Goal: Navigation & Orientation: Find specific page/section

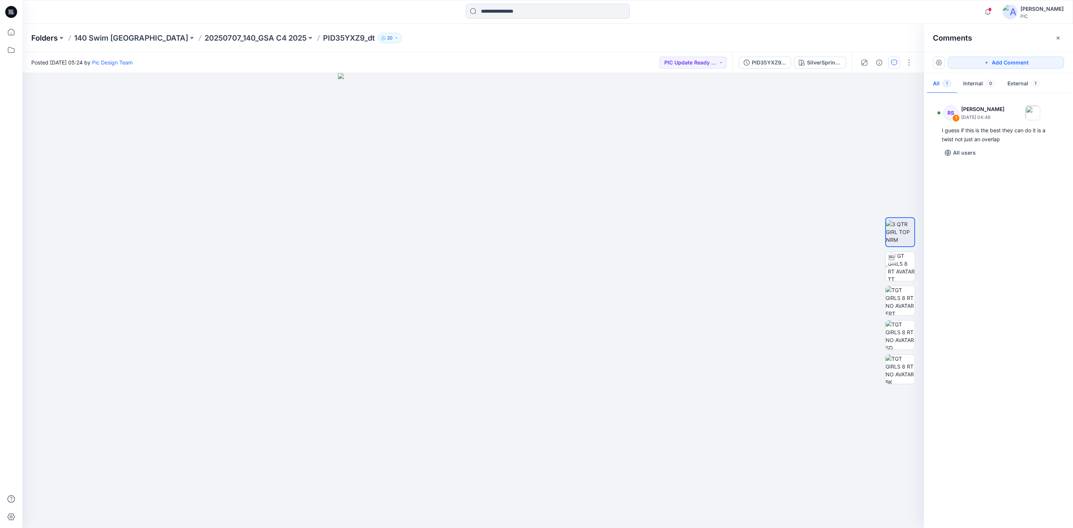
click at [53, 37] on p "Folders" at bounding box center [44, 38] width 26 height 10
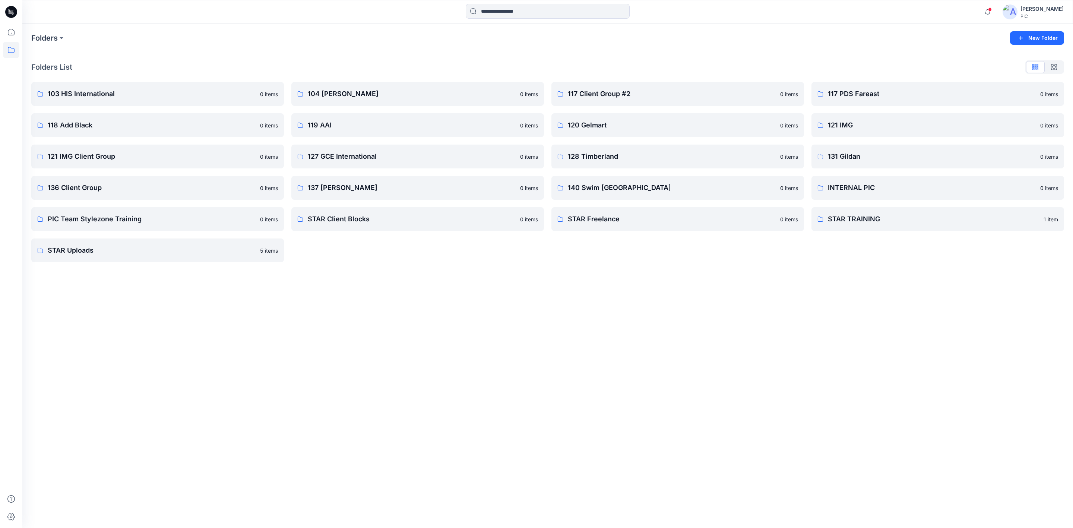
click at [593, 403] on div "Folders New Folder Folders List 103 HIS International 0 items 118 Add Black 0 i…" at bounding box center [547, 276] width 1050 height 504
click at [884, 96] on p "117 PDS Fareast" at bounding box center [937, 94] width 218 height 10
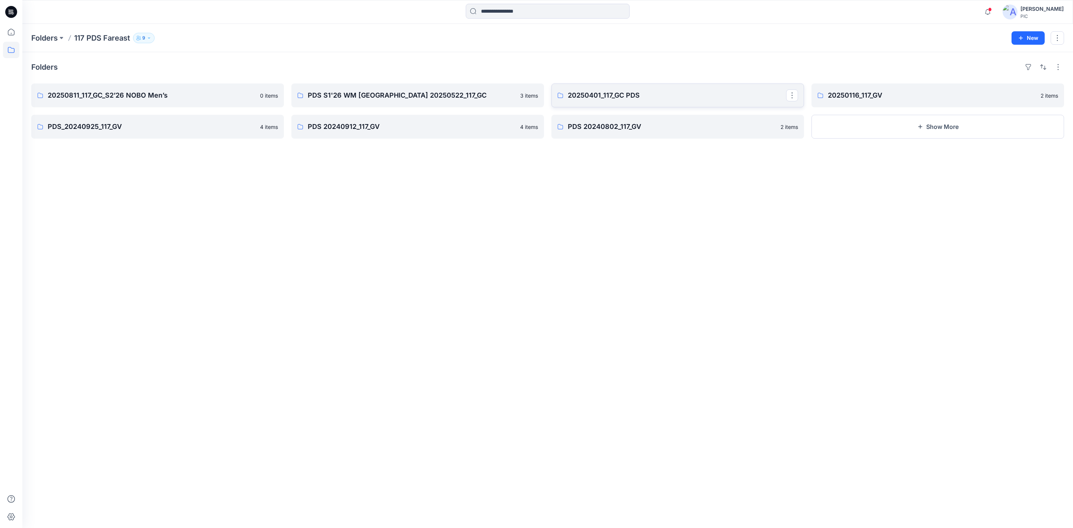
click at [643, 95] on p "20250401_117_GC PDS" at bounding box center [677, 95] width 218 height 10
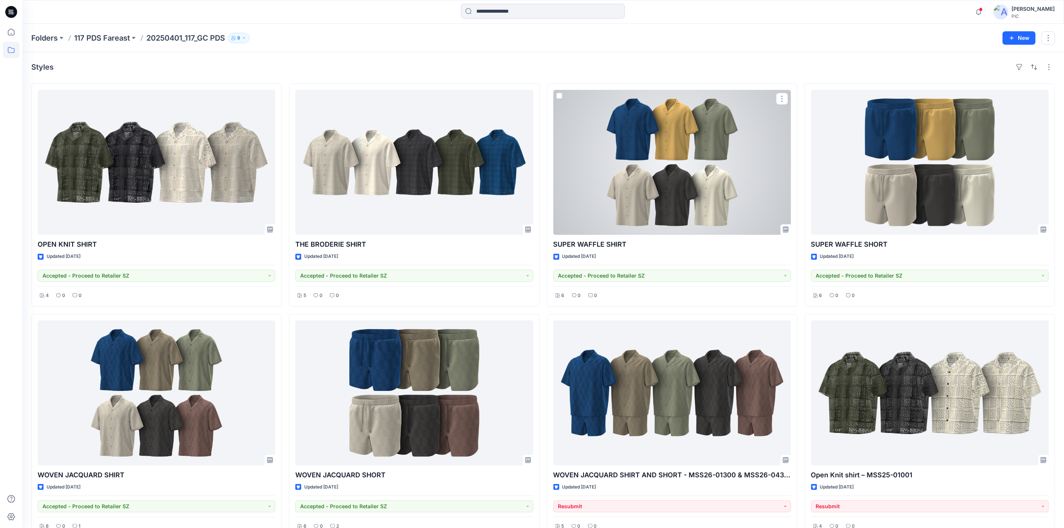
drag, startPoint x: 669, startPoint y: 149, endPoint x: 673, endPoint y: 168, distance: 19.2
click at [669, 149] on div at bounding box center [672, 162] width 238 height 145
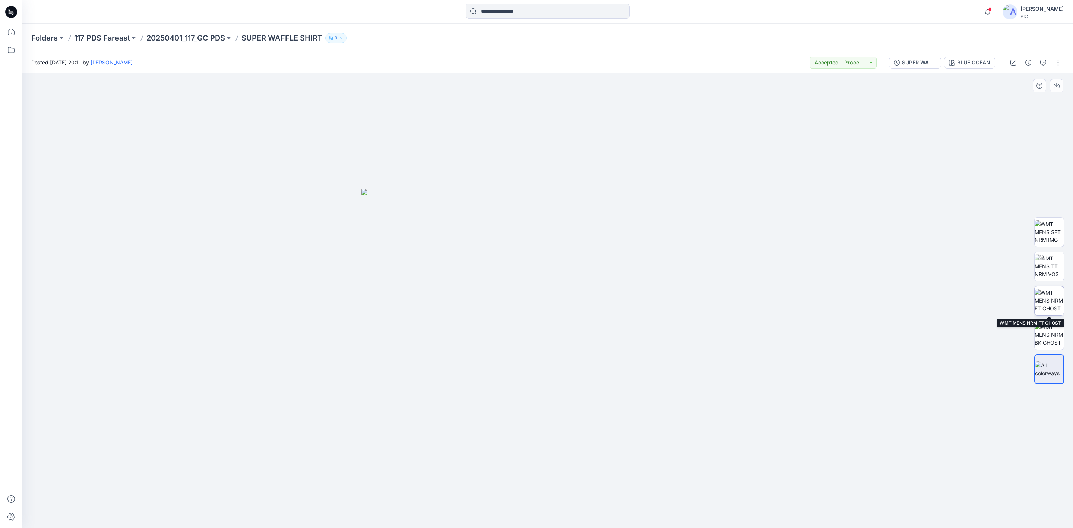
click at [1047, 298] on img at bounding box center [1048, 300] width 29 height 23
drag, startPoint x: 244, startPoint y: 39, endPoint x: 323, endPoint y: 41, distance: 79.7
click at [322, 41] on p "SUPER WAFFLE SHIRT" at bounding box center [281, 38] width 81 height 10
copy p "SUPER WAFFLE SHIRT"
click at [178, 44] on div "Folders 117 PDS Fareast 20250401_117_GC PDS SUPER WAFFLE SHIRT 9" at bounding box center [547, 38] width 1050 height 28
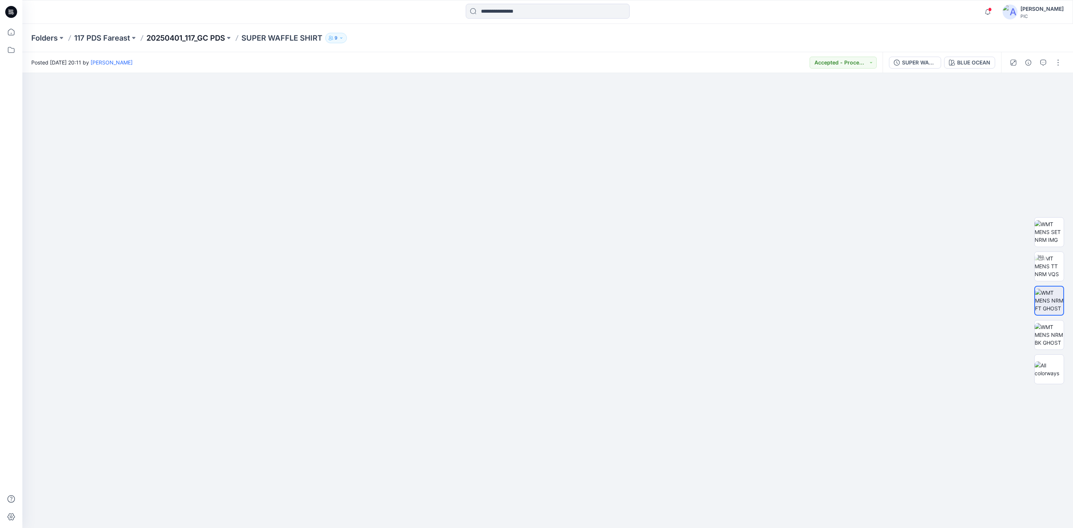
click at [181, 36] on p "20250401_117_GC PDS" at bounding box center [185, 38] width 79 height 10
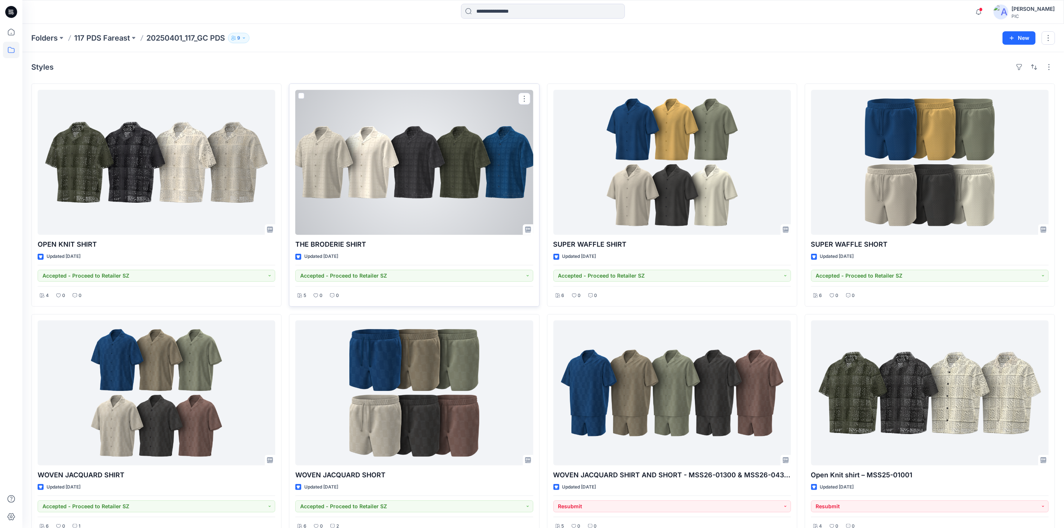
click at [351, 243] on p "THE BRODERIE SHIRT" at bounding box center [414, 244] width 238 height 10
click at [370, 210] on div at bounding box center [414, 162] width 238 height 145
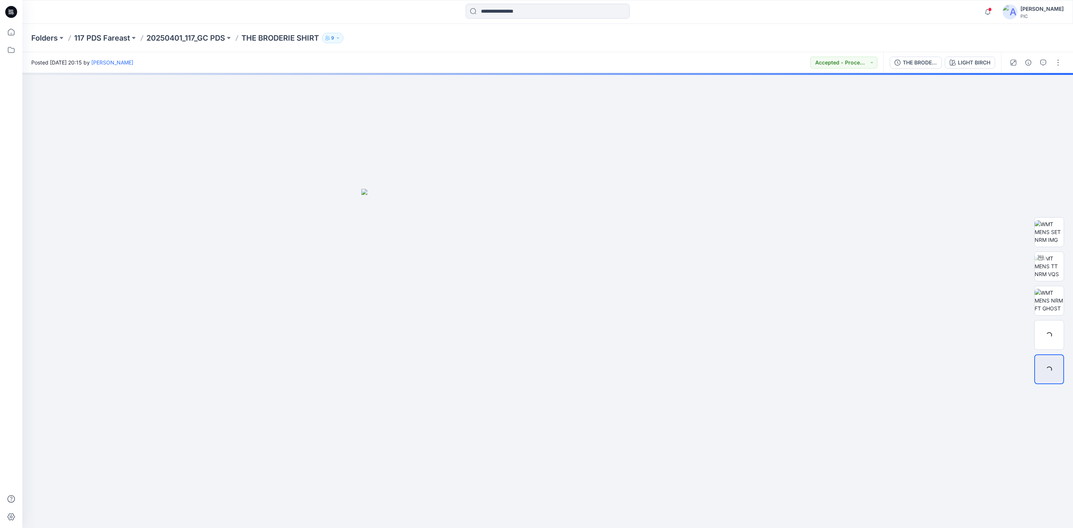
click at [318, 36] on p "THE BRODERIE SHIRT" at bounding box center [279, 38] width 77 height 10
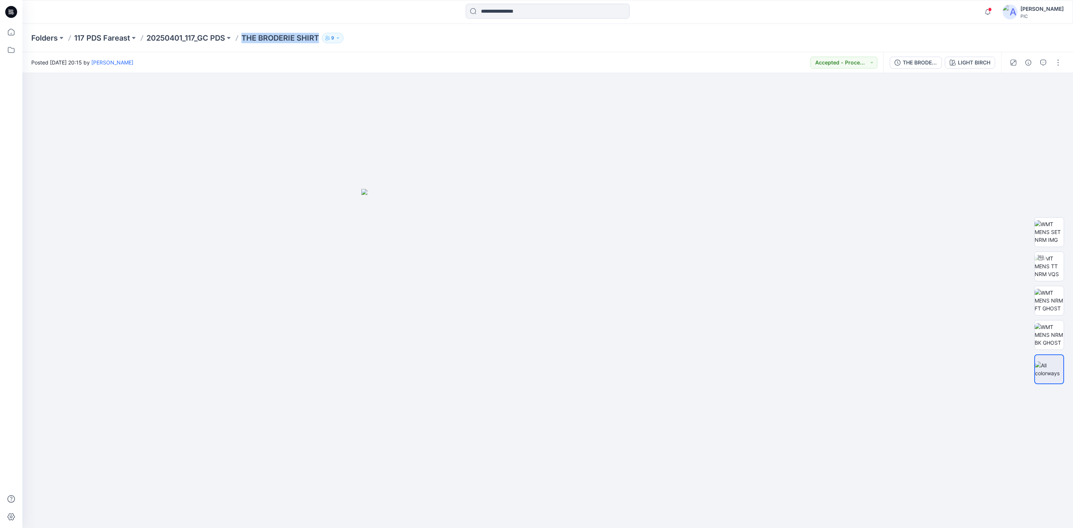
drag, startPoint x: 321, startPoint y: 36, endPoint x: 243, endPoint y: 41, distance: 78.0
click at [243, 41] on p "THE BRODERIE SHIRT" at bounding box center [279, 38] width 77 height 10
copy p "THE BRODERIE SHIRT"
click at [168, 39] on p "20250401_117_GC PDS" at bounding box center [185, 38] width 79 height 10
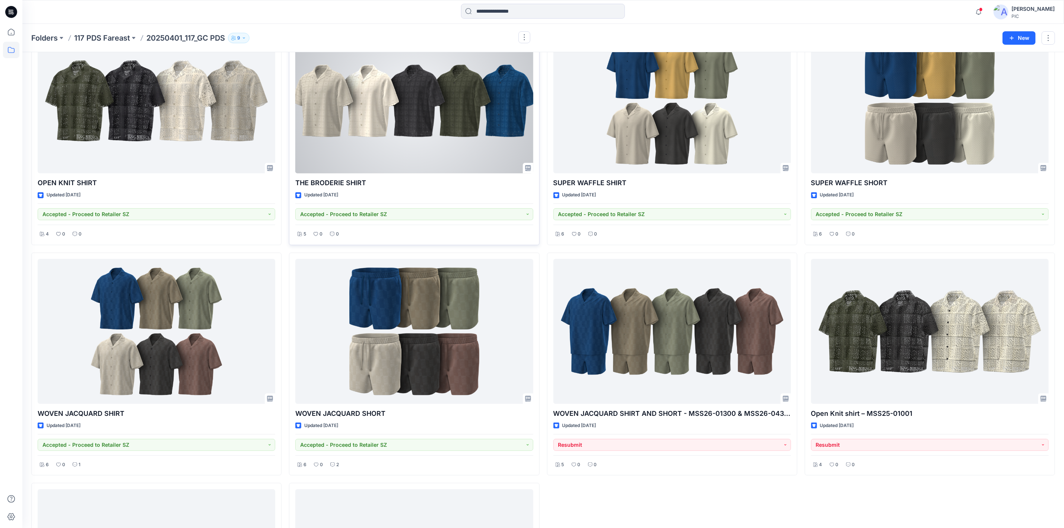
scroll to position [74, 0]
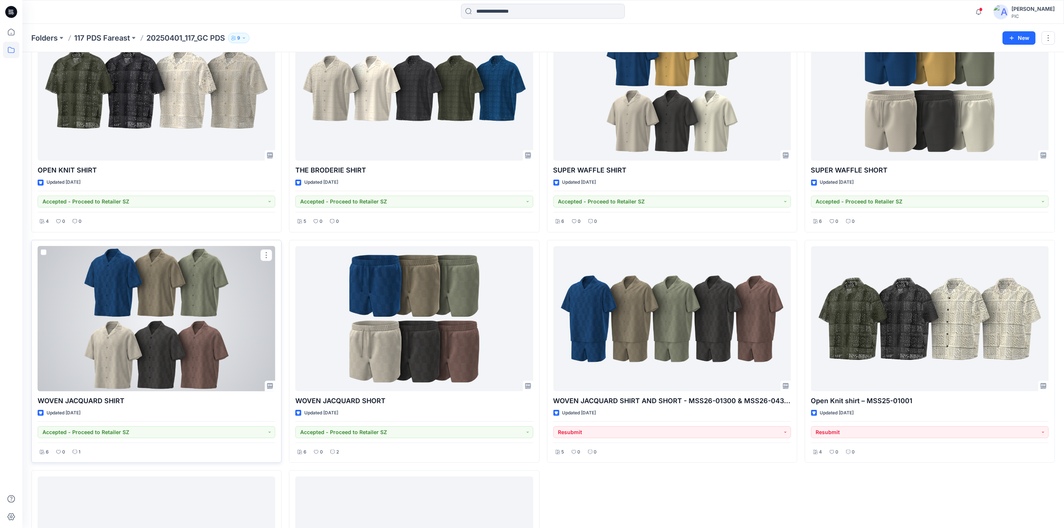
click at [145, 352] on div at bounding box center [157, 318] width 238 height 145
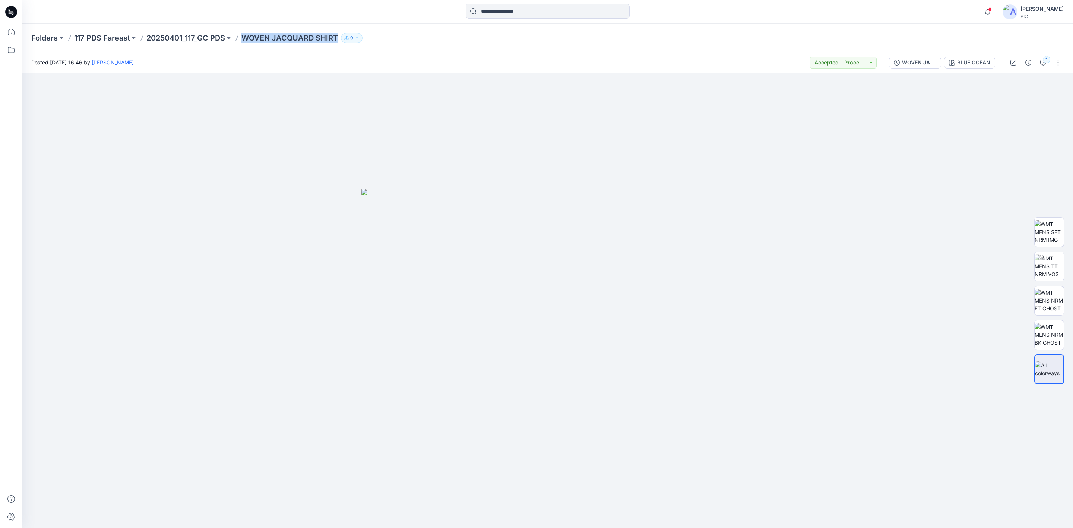
drag, startPoint x: 337, startPoint y: 38, endPoint x: 235, endPoint y: 41, distance: 102.5
click at [235, 41] on div "Folders 117 PDS Fareast 20250401_117_GC PDS WOVEN JACQUARD SHIRT 9" at bounding box center [518, 38] width 974 height 10
copy p "WOVEN JACQUARD SHIRT"
click at [195, 39] on p "20250401_117_GC PDS" at bounding box center [185, 38] width 79 height 10
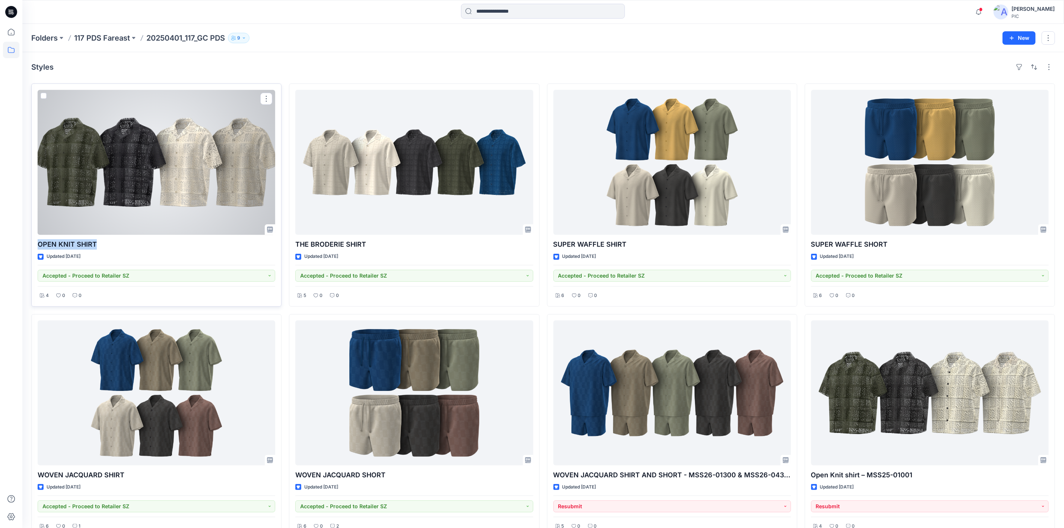
drag, startPoint x: 85, startPoint y: 241, endPoint x: 32, endPoint y: 241, distance: 53.6
click at [32, 241] on div "OPEN KNIT SHIRT Updated [DATE] Accepted - Proceed to Retailer SZ 4 0 0" at bounding box center [156, 194] width 250 height 223
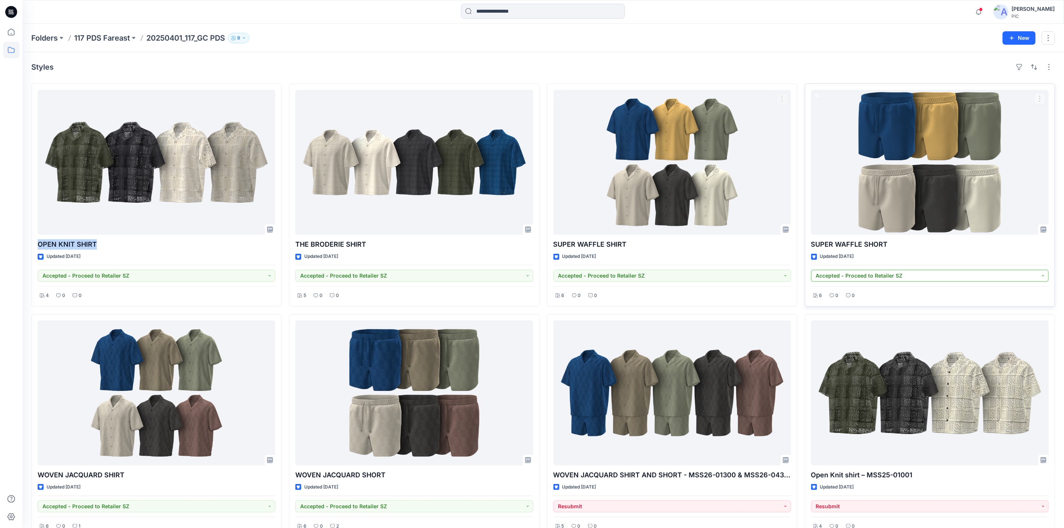
copy p "OPEN KNIT SHIRT"
